Goal: Information Seeking & Learning: Understand process/instructions

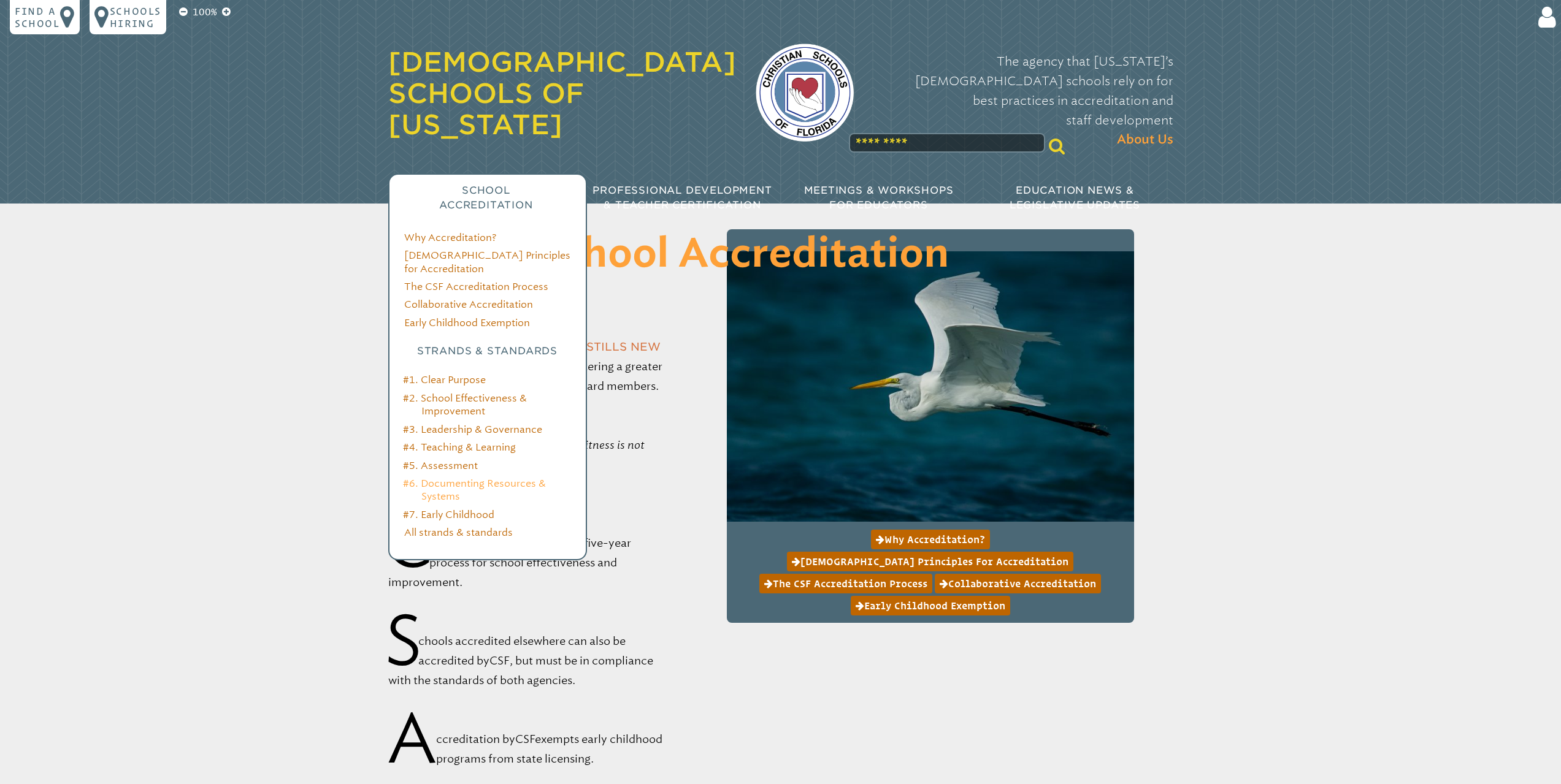
click at [437, 477] on link "#6. Documenting Resources & Systems" at bounding box center [474, 489] width 143 height 24
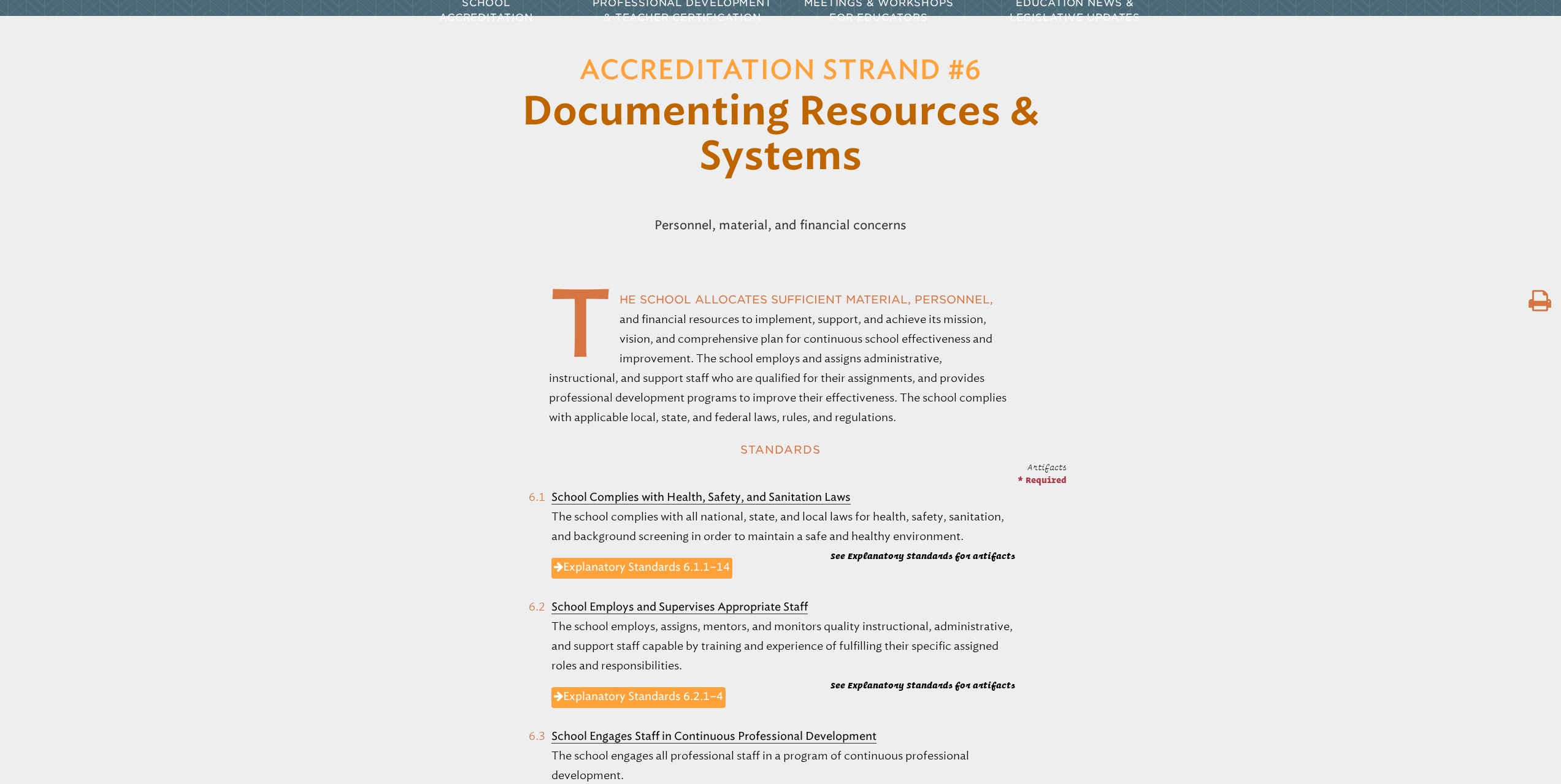
scroll to position [409, 0]
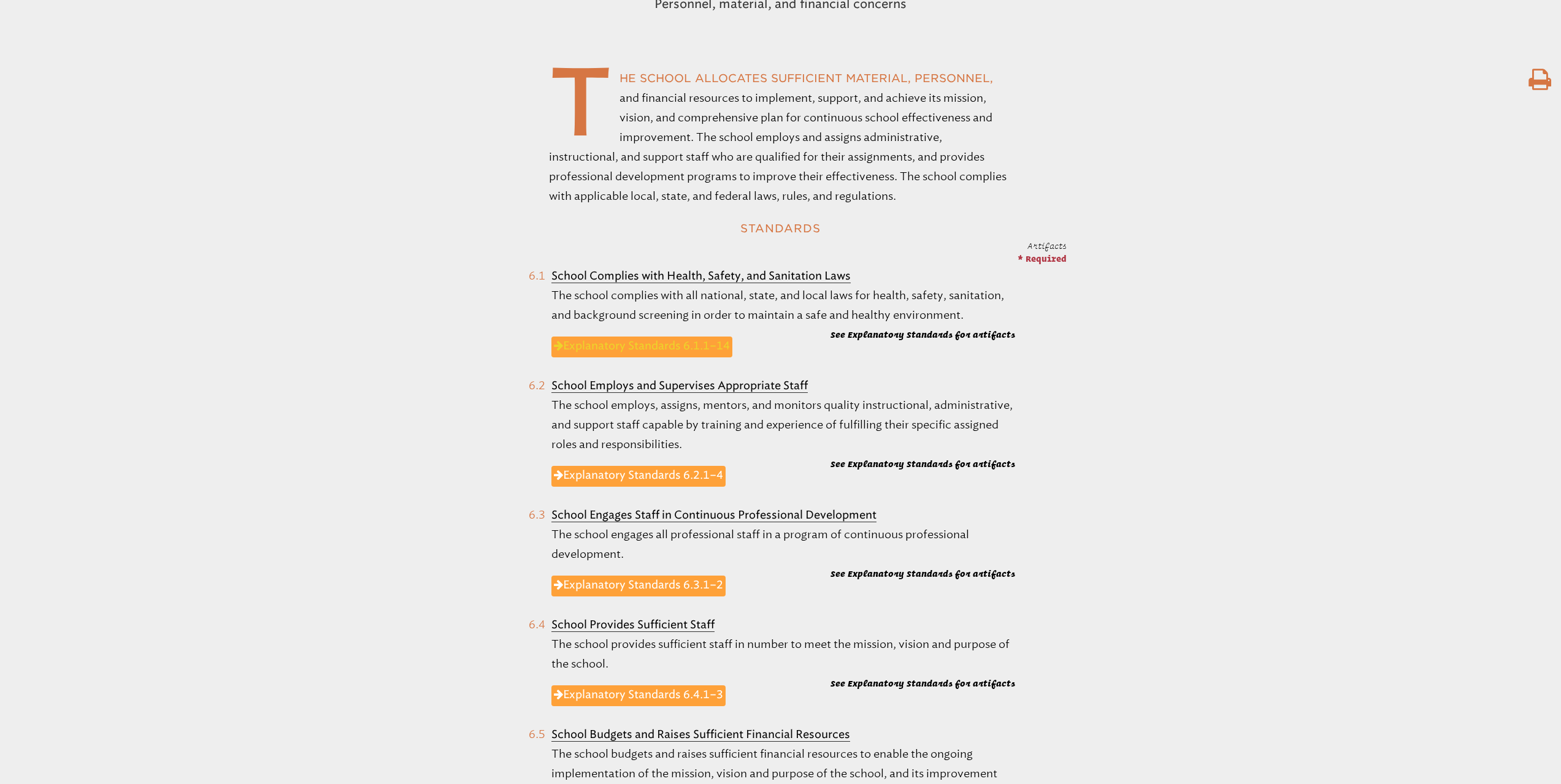
click at [709, 348] on link "Explanatory Standards 6.1.1–14" at bounding box center [642, 347] width 181 height 21
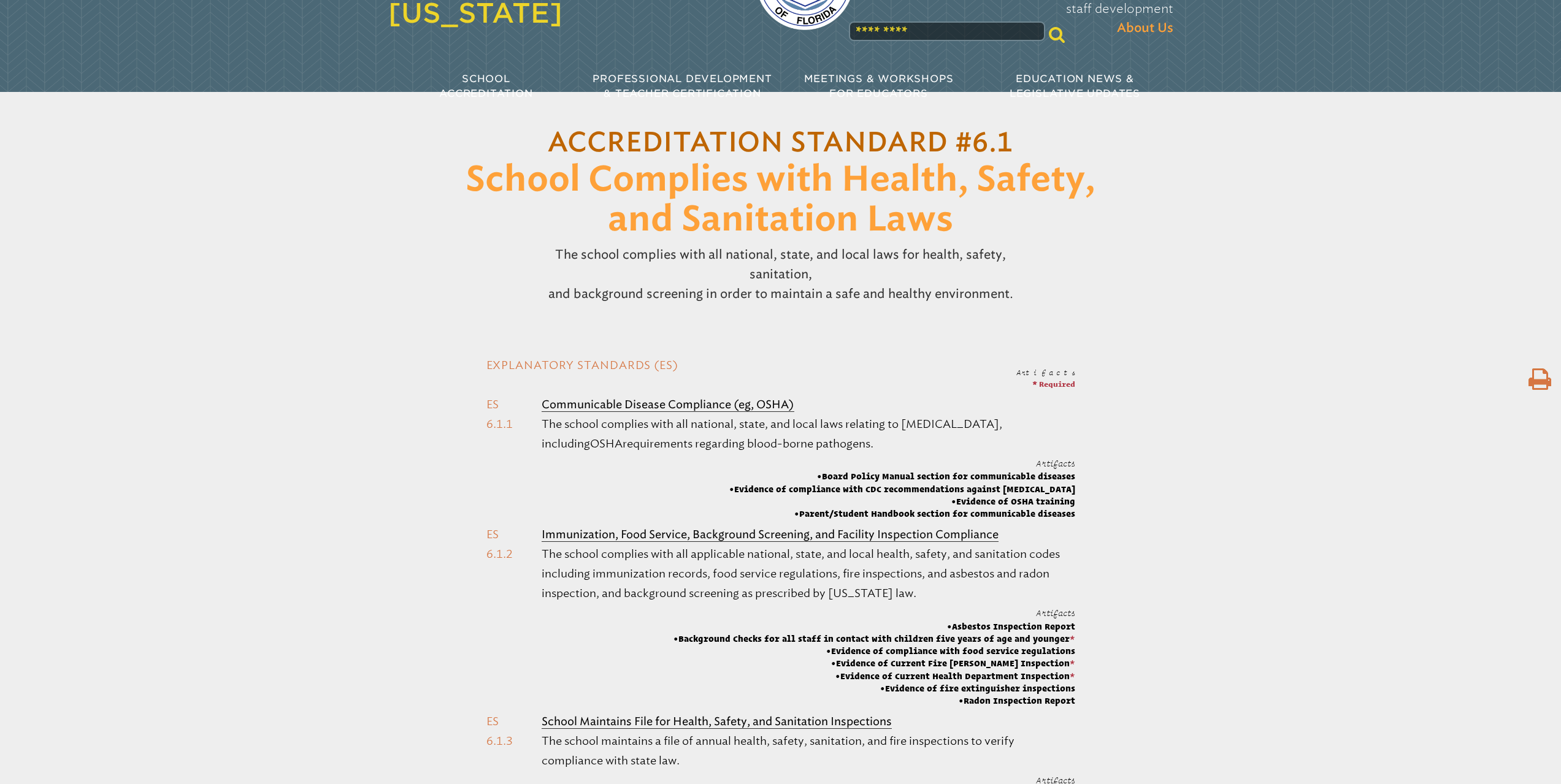
scroll to position [245, 0]
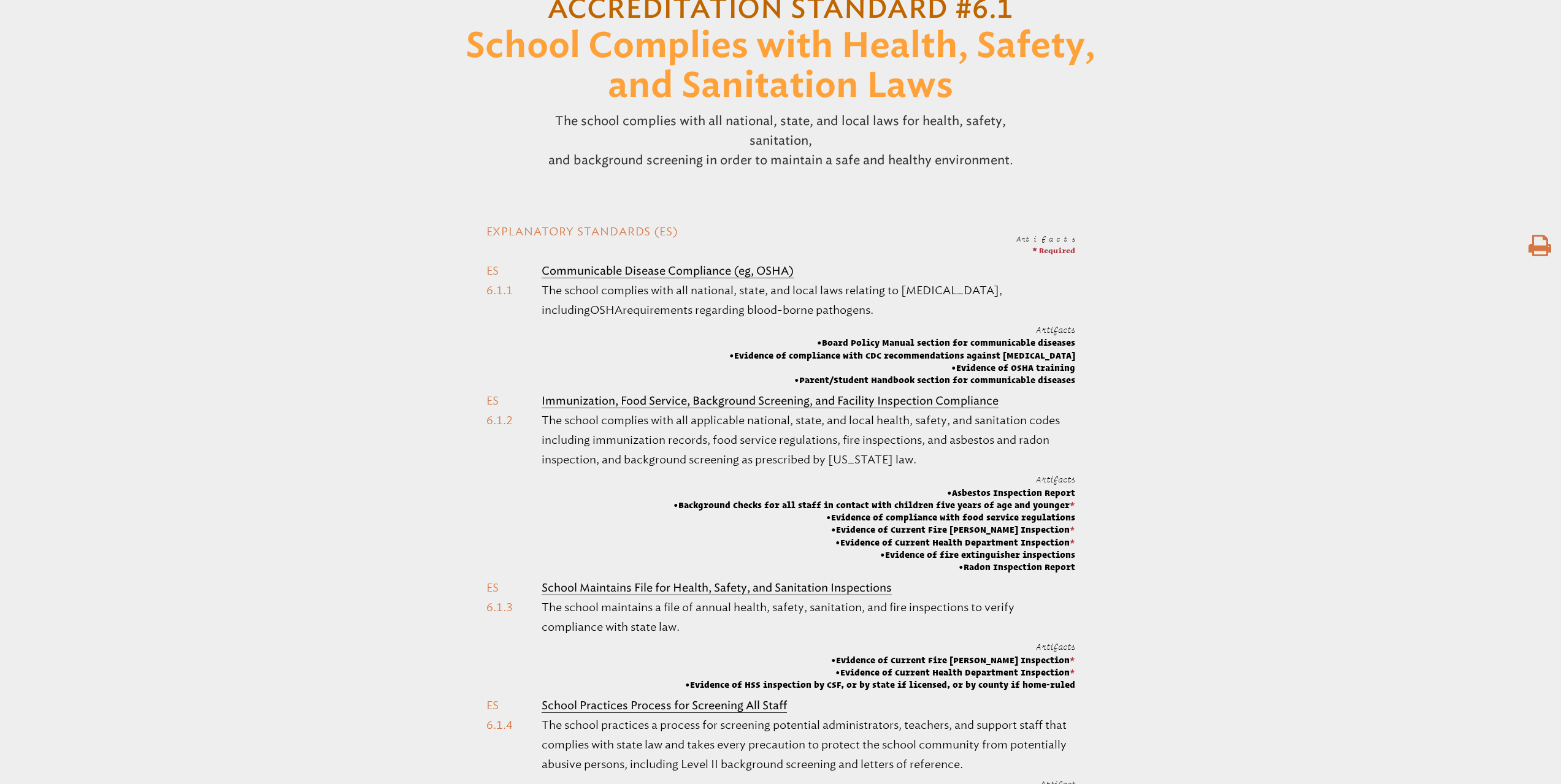
click at [1537, 234] on icon at bounding box center [1540, 245] width 23 height 24
